Goal: Task Accomplishment & Management: Manage account settings

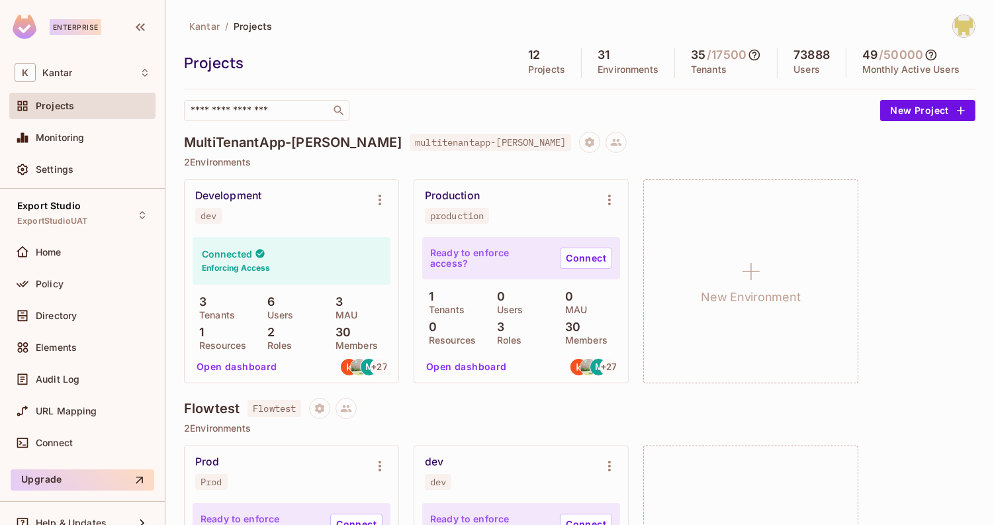
scroll to position [1306, 0]
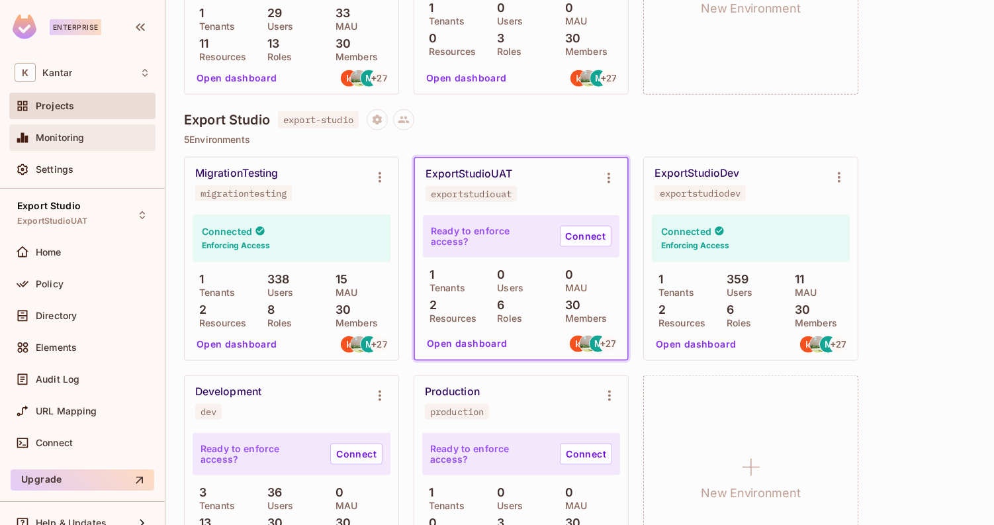
click at [35, 137] on div at bounding box center [25, 138] width 21 height 16
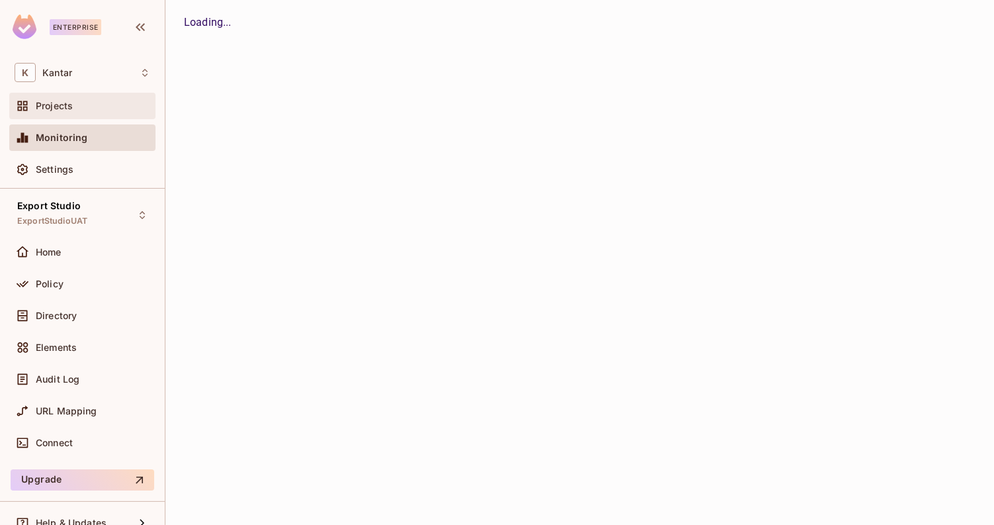
click at [60, 101] on span "Projects" at bounding box center [54, 106] width 37 height 11
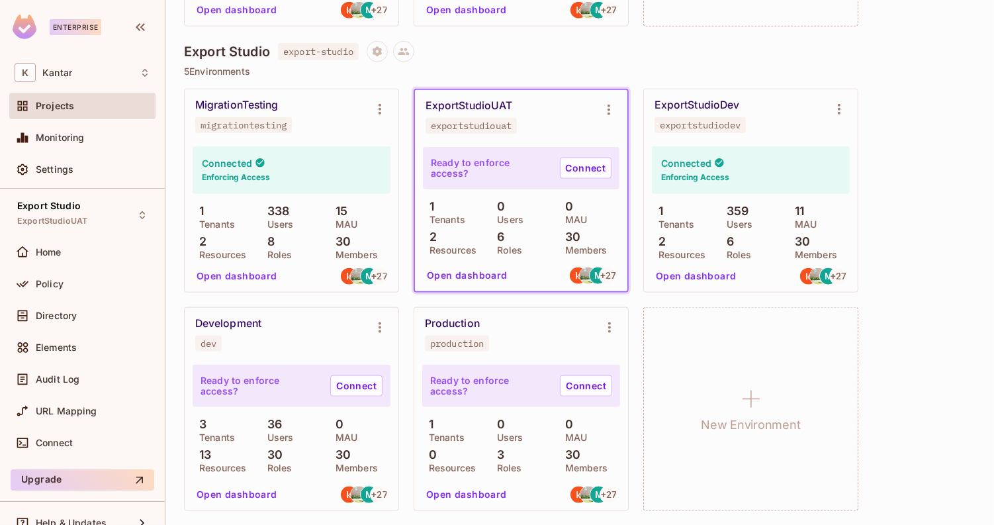
scroll to position [1375, 0]
drag, startPoint x: 260, startPoint y: 213, endPoint x: 295, endPoint y: 213, distance: 35.1
click at [295, 213] on div "1 Tenants 338 Users 15 MAU 2 Resources 8 Roles 30 Members" at bounding box center [292, 230] width 198 height 54
click at [295, 213] on div "338 Users" at bounding box center [292, 215] width 62 height 24
drag, startPoint x: 295, startPoint y: 213, endPoint x: 266, endPoint y: 208, distance: 28.8
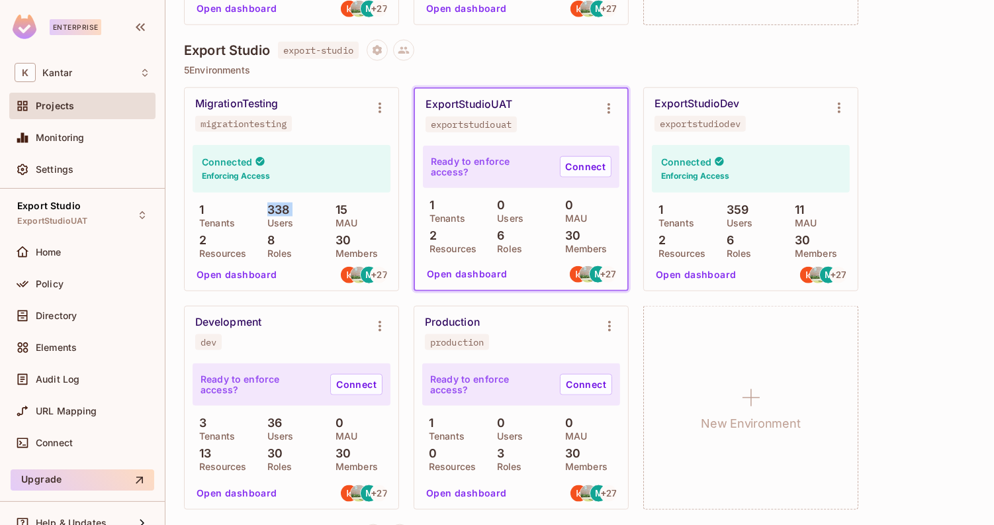
click at [266, 208] on div "338 Users" at bounding box center [292, 215] width 62 height 24
click at [266, 208] on p "338" at bounding box center [275, 209] width 29 height 13
drag, startPoint x: 267, startPoint y: 208, endPoint x: 293, endPoint y: 209, distance: 25.8
click at [293, 209] on div "338 Users" at bounding box center [292, 215] width 62 height 24
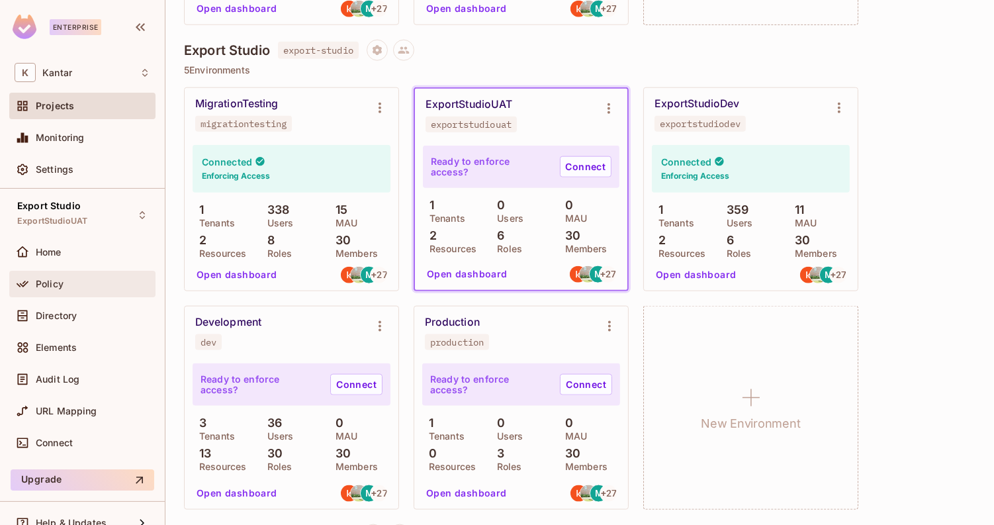
click at [58, 294] on div "Policy" at bounding box center [82, 284] width 146 height 26
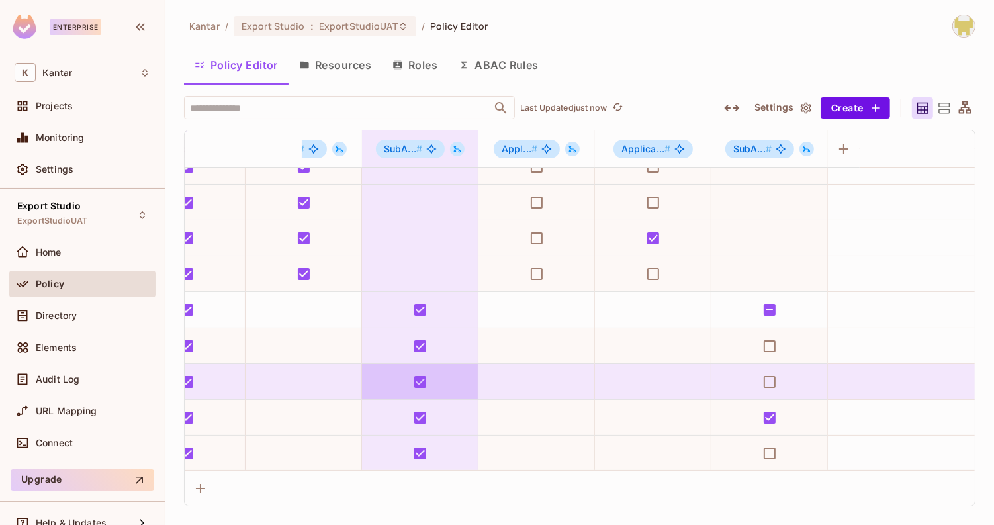
scroll to position [0, 173]
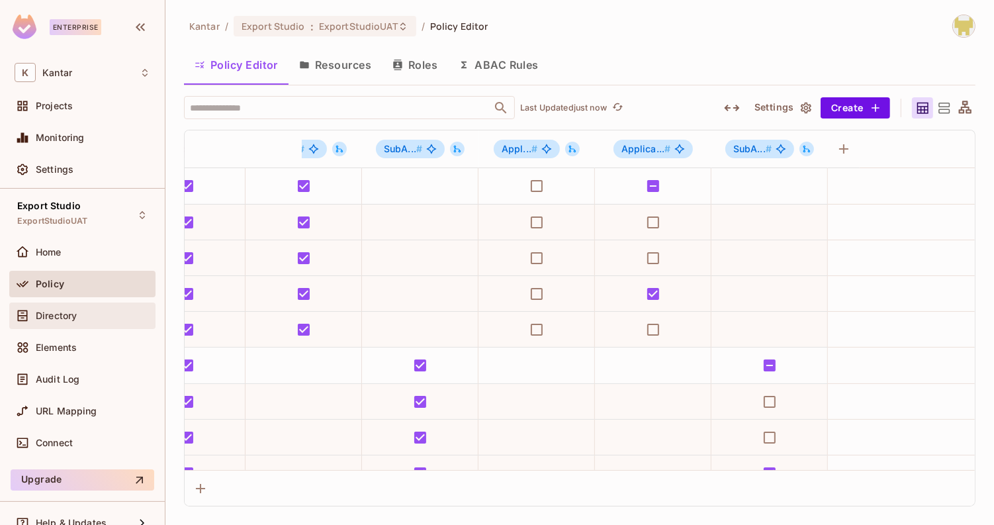
click at [110, 318] on div "Directory" at bounding box center [93, 316] width 115 height 11
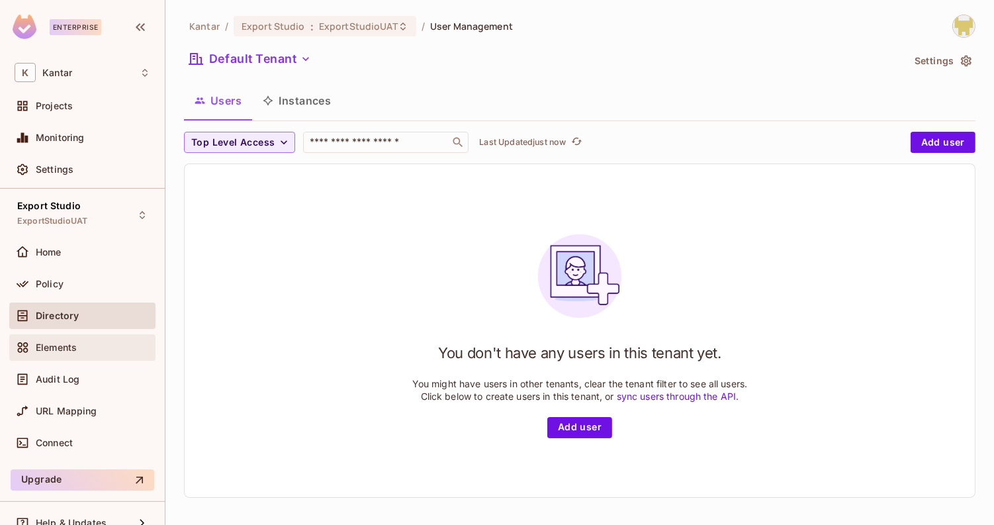
click at [113, 357] on div "Elements" at bounding box center [82, 347] width 146 height 26
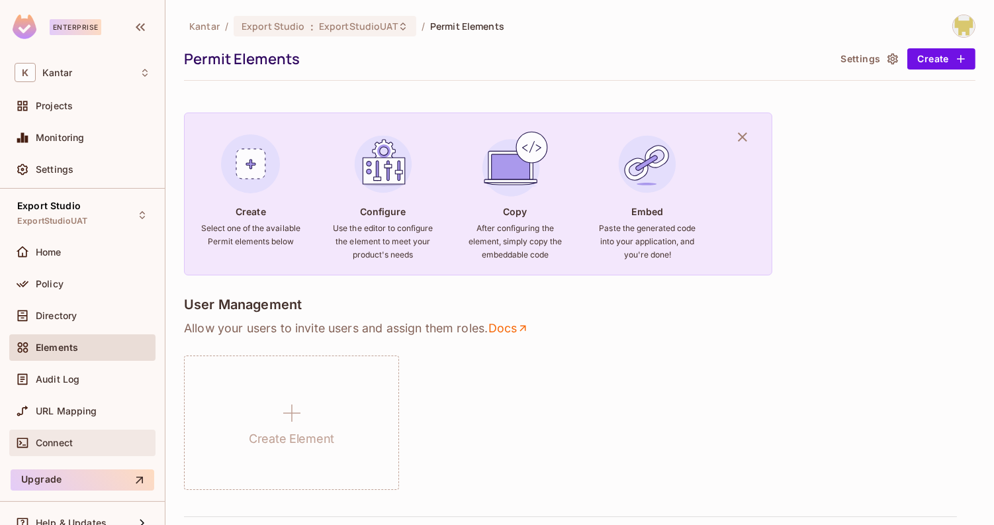
click at [89, 448] on div "Connect" at bounding box center [83, 443] width 136 height 16
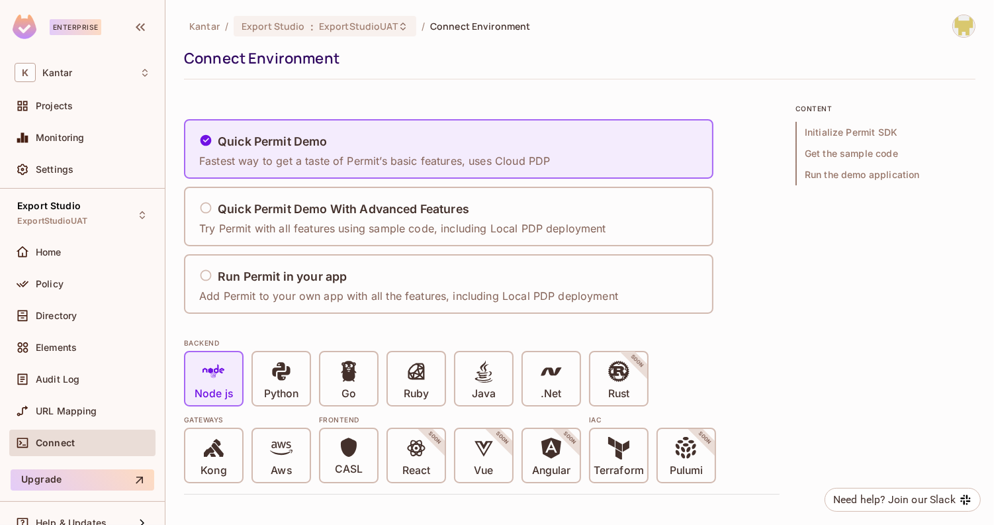
click at [687, 367] on div "Node js Python Go Ruby Java .Net Rust SOON" at bounding box center [482, 379] width 596 height 56
click at [73, 320] on div "Directory" at bounding box center [83, 316] width 136 height 16
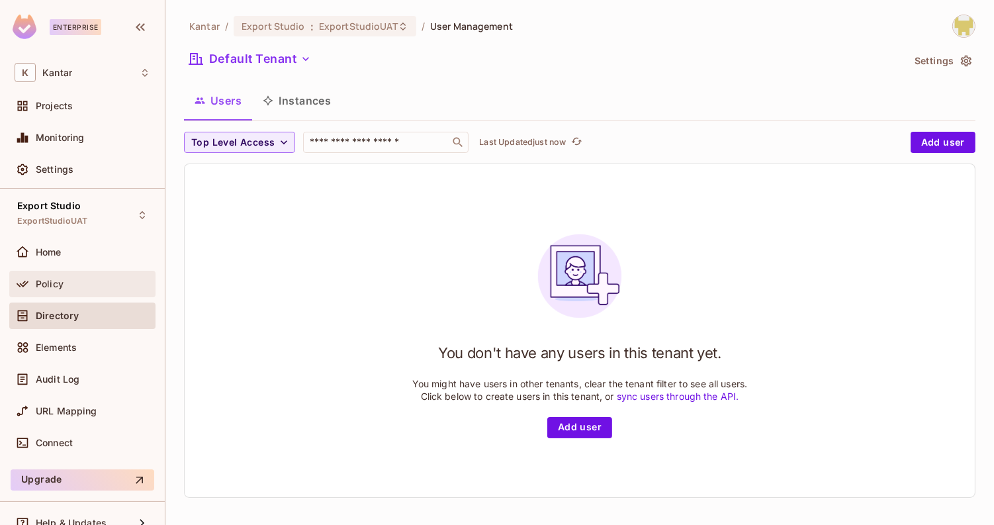
click at [73, 281] on div "Policy" at bounding box center [93, 284] width 115 height 11
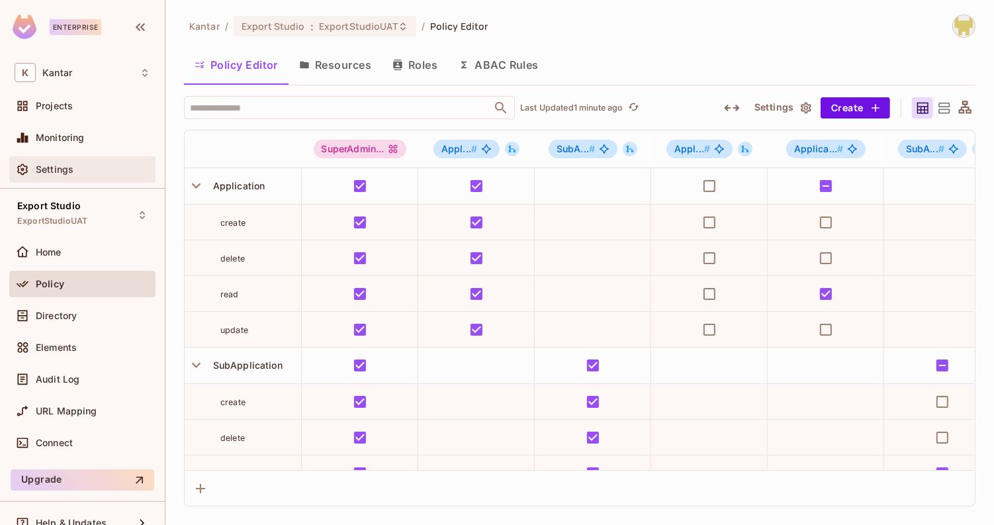
click at [99, 178] on div "Settings" at bounding box center [82, 169] width 146 height 26
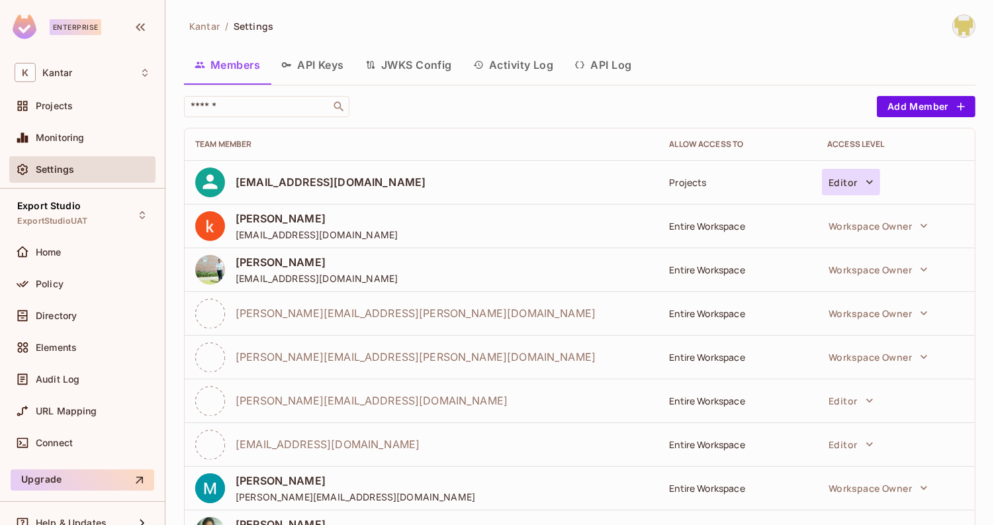
click at [836, 179] on button "Editor" at bounding box center [851, 182] width 58 height 26
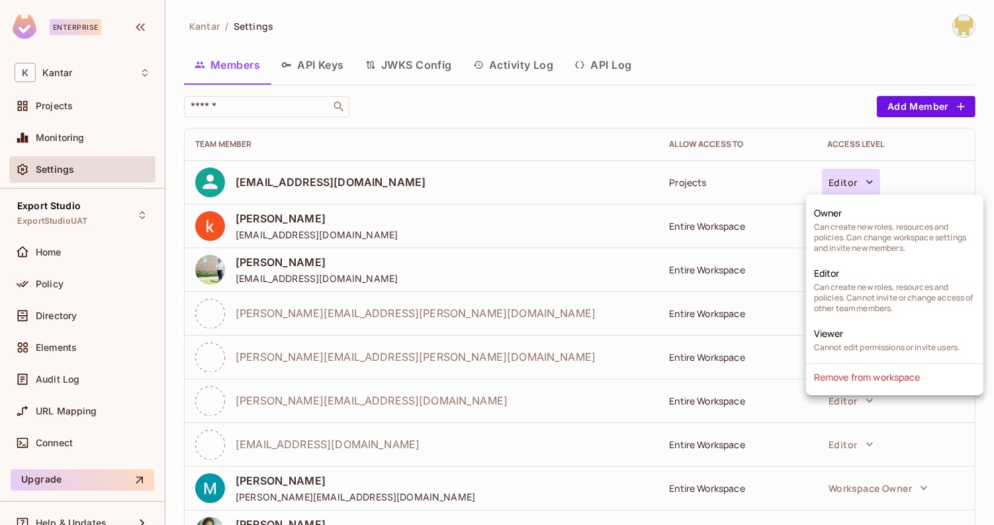
click at [799, 105] on div at bounding box center [497, 262] width 994 height 525
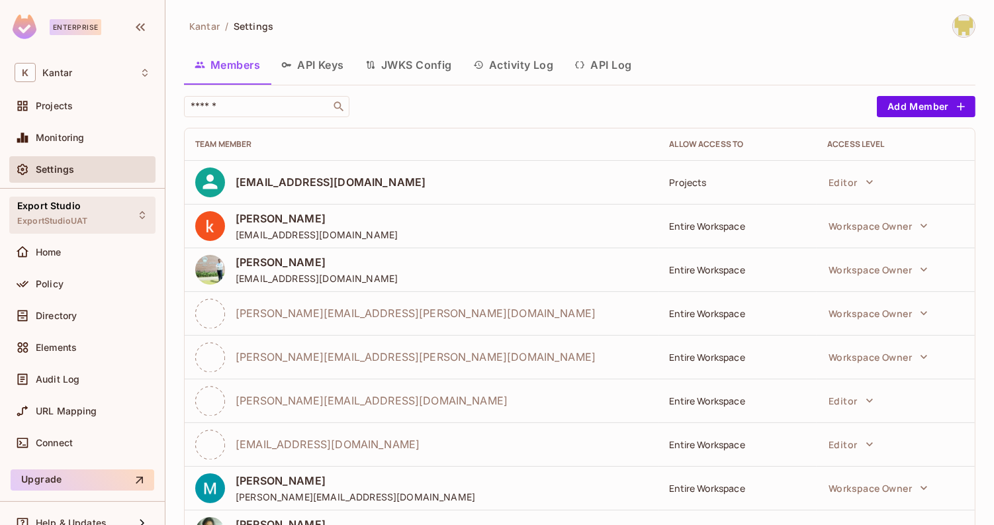
click at [113, 213] on div "Export Studio ExportStudioUAT" at bounding box center [82, 215] width 146 height 36
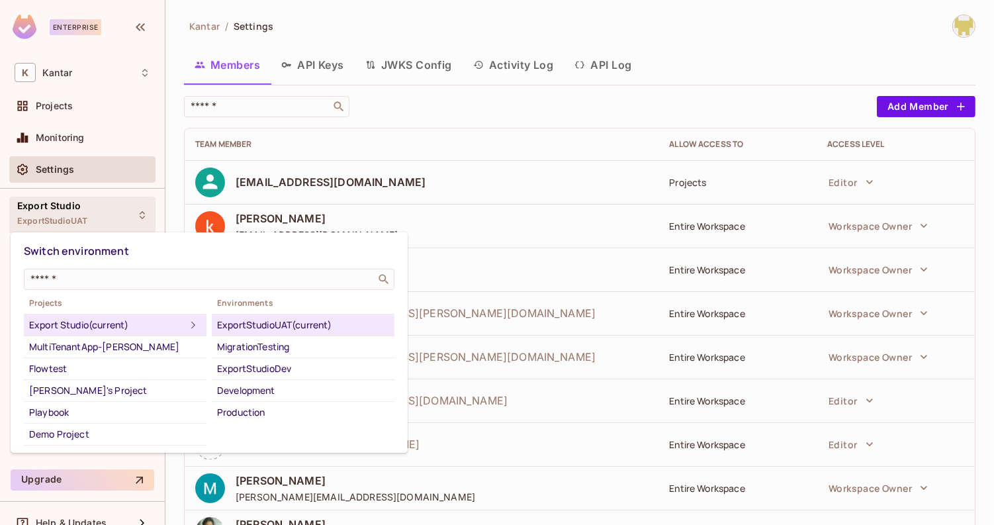
click at [113, 213] on div at bounding box center [497, 262] width 994 height 525
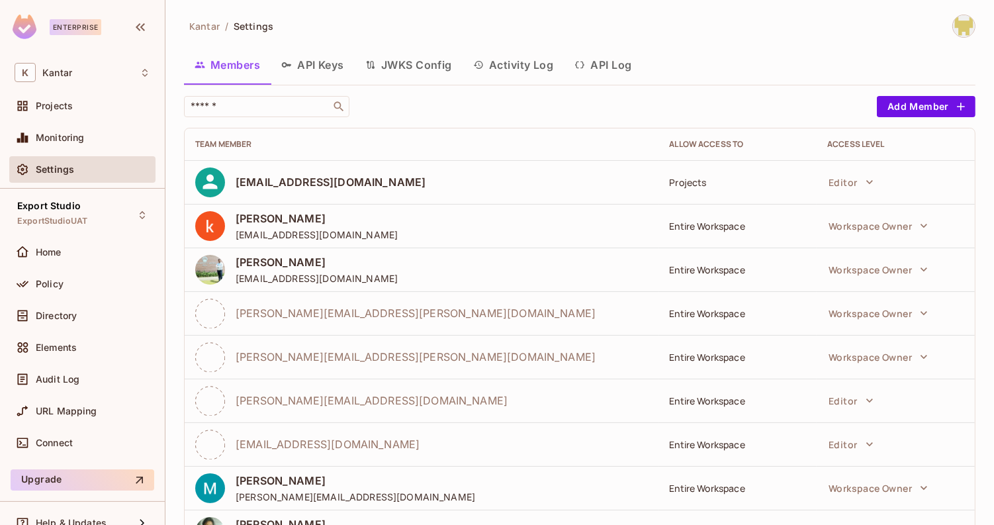
click at [504, 71] on button "Activity Log" at bounding box center [514, 64] width 102 height 33
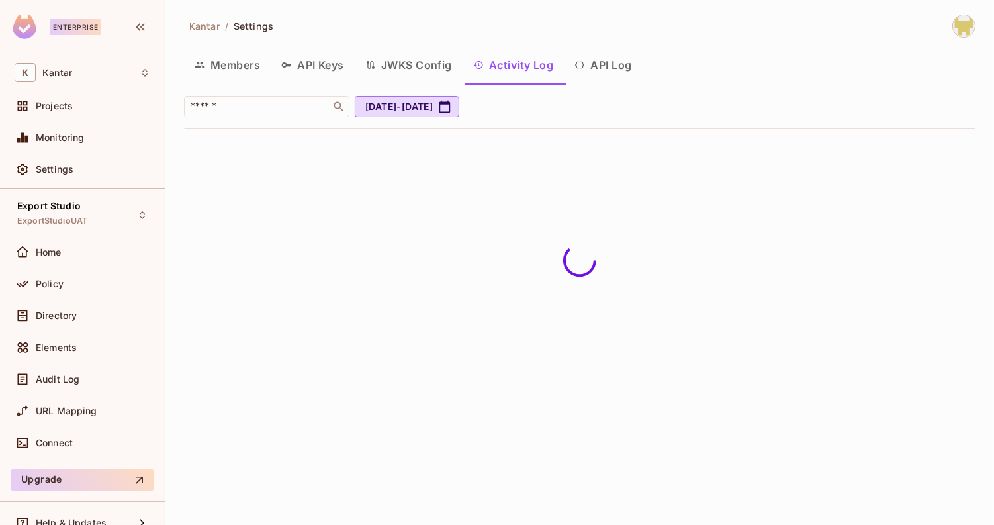
click at [271, 72] on button "Members" at bounding box center [227, 64] width 87 height 33
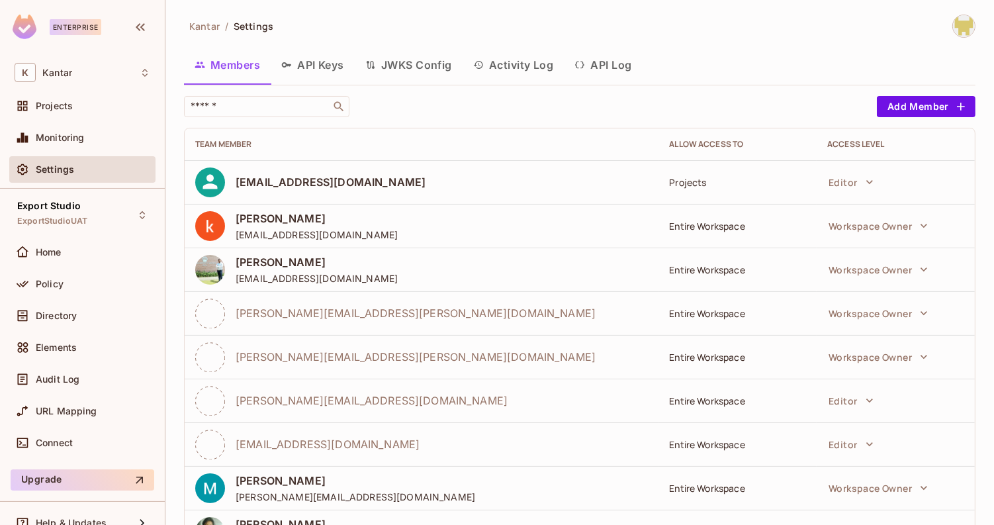
click at [656, 34] on div "Kantar / Settings" at bounding box center [580, 26] width 792 height 23
click at [72, 257] on div "Home" at bounding box center [83, 252] width 136 height 16
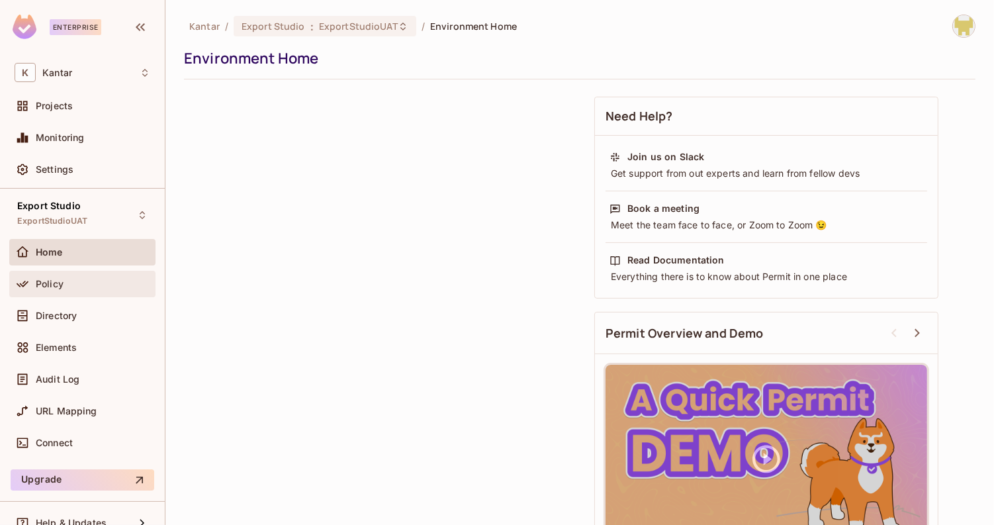
click at [72, 285] on div "Policy" at bounding box center [93, 284] width 115 height 11
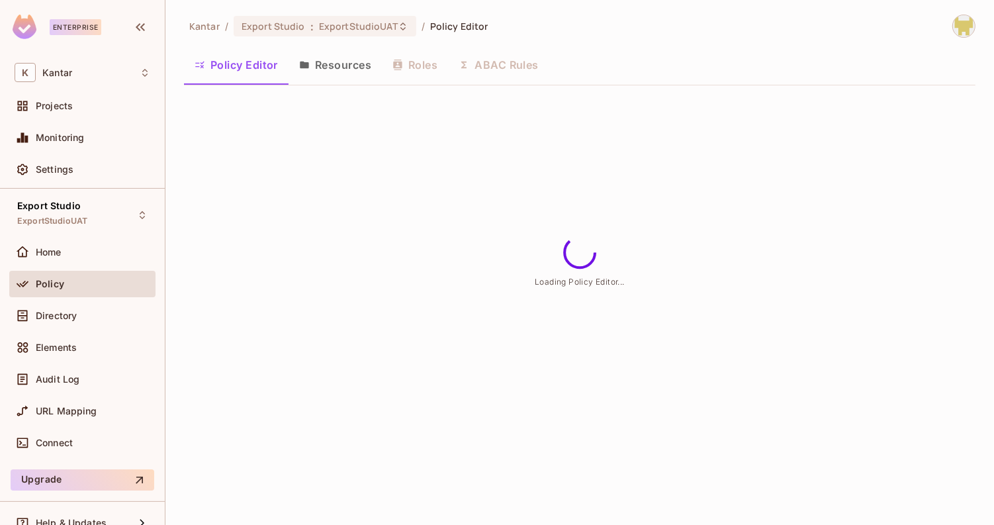
click at [966, 32] on img at bounding box center [964, 26] width 22 height 22
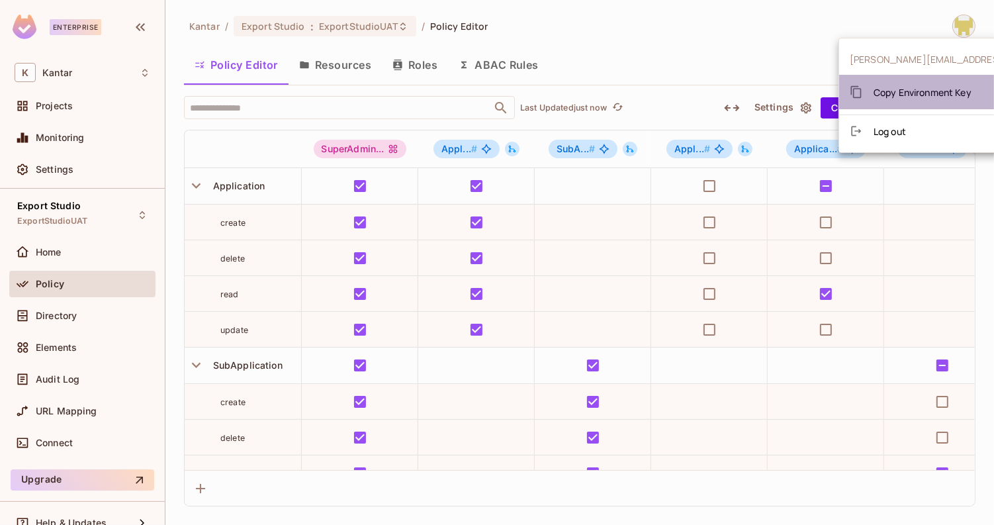
click at [933, 86] on span "Copy Environment Key" at bounding box center [923, 92] width 98 height 13
